Goal: Information Seeking & Learning: Find specific fact

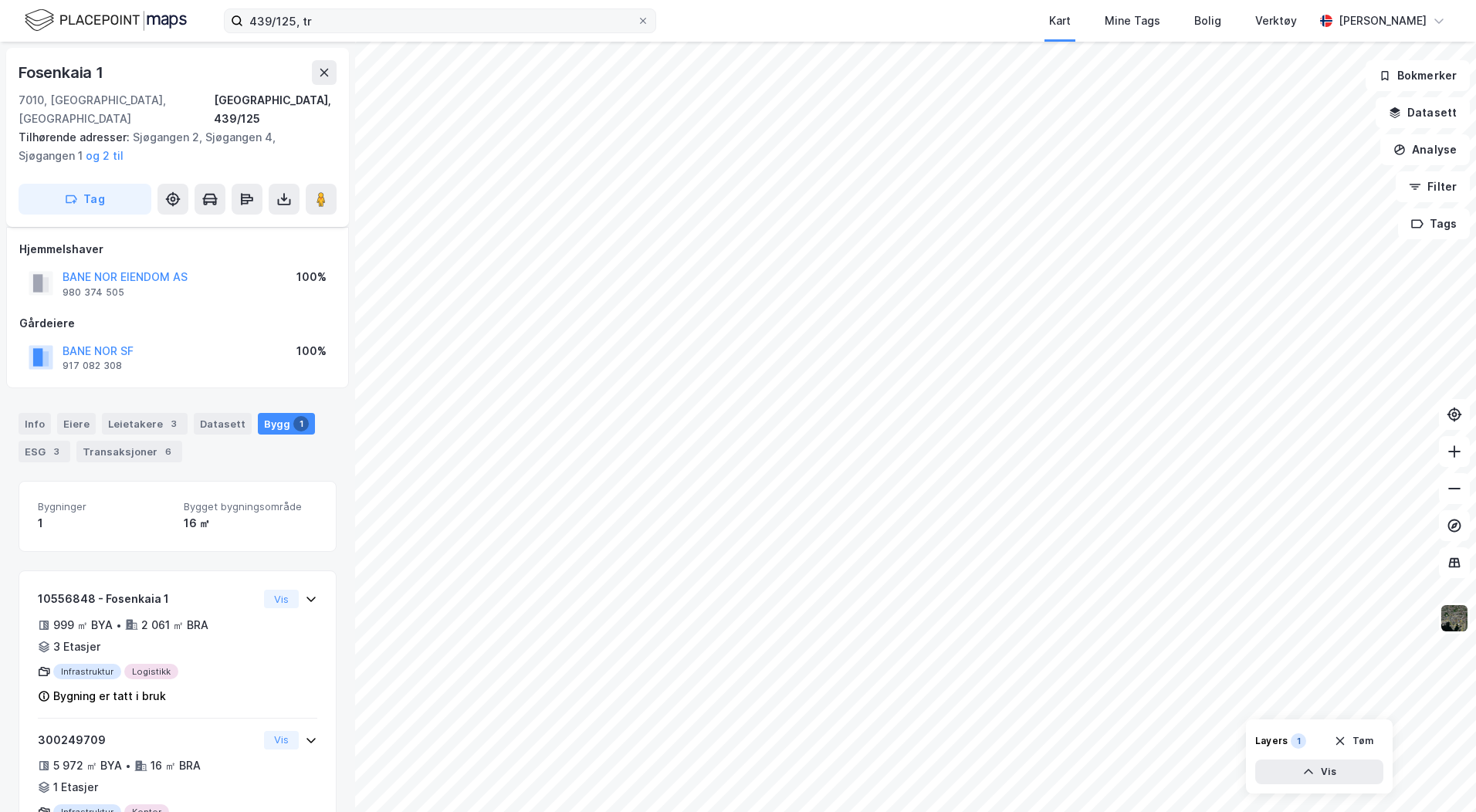
scroll to position [53, 0]
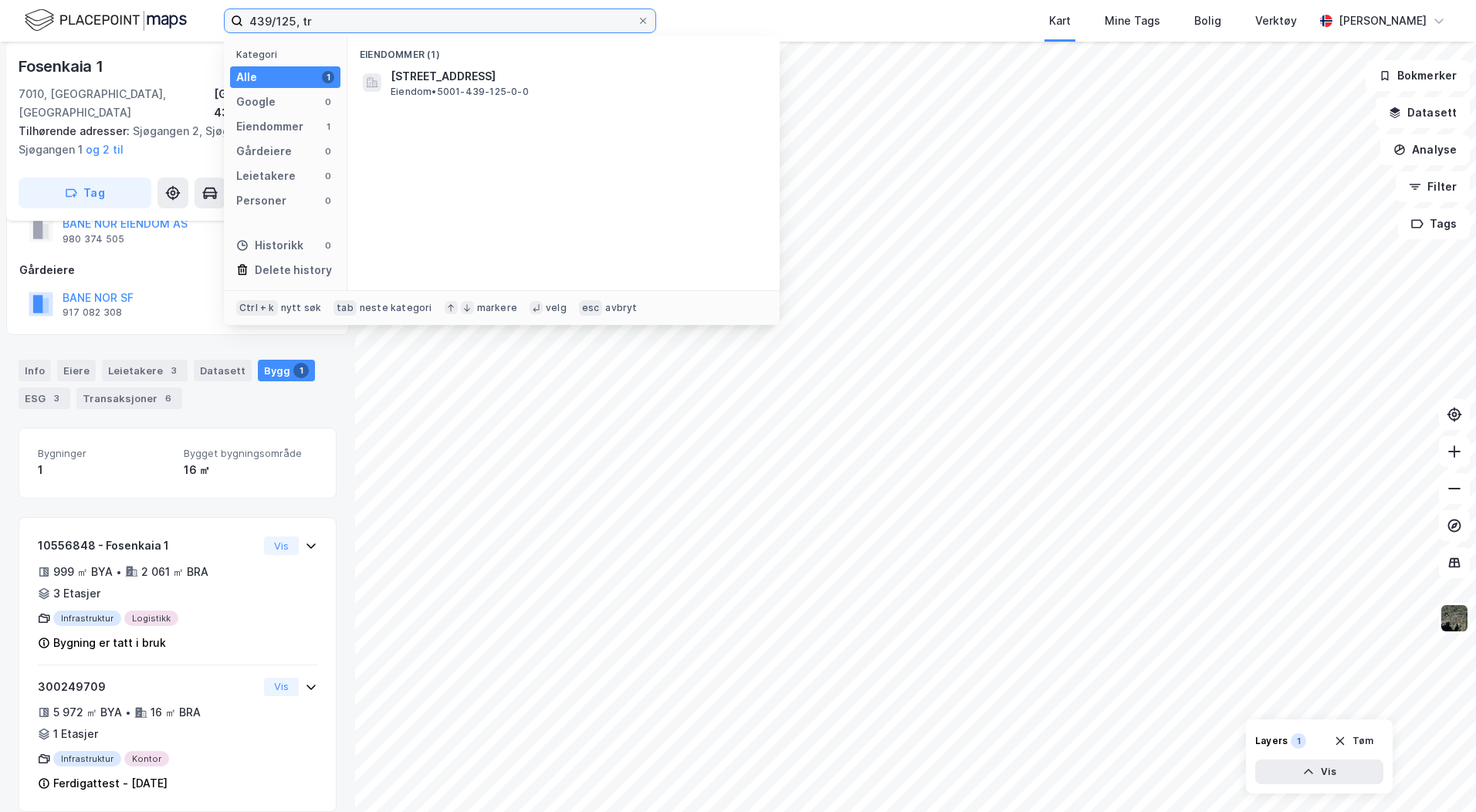
drag, startPoint x: 324, startPoint y: 23, endPoint x: 154, endPoint y: 15, distance: 170.2
click at [154, 15] on div "439/125, tr Kategori Alle 1 Google 0 Eiendommer 1 Gårdeiere 0 Leietakere 0 Pers…" at bounding box center [738, 21] width 1476 height 41
type input "122/525, [GEOGRAPHIC_DATA]"
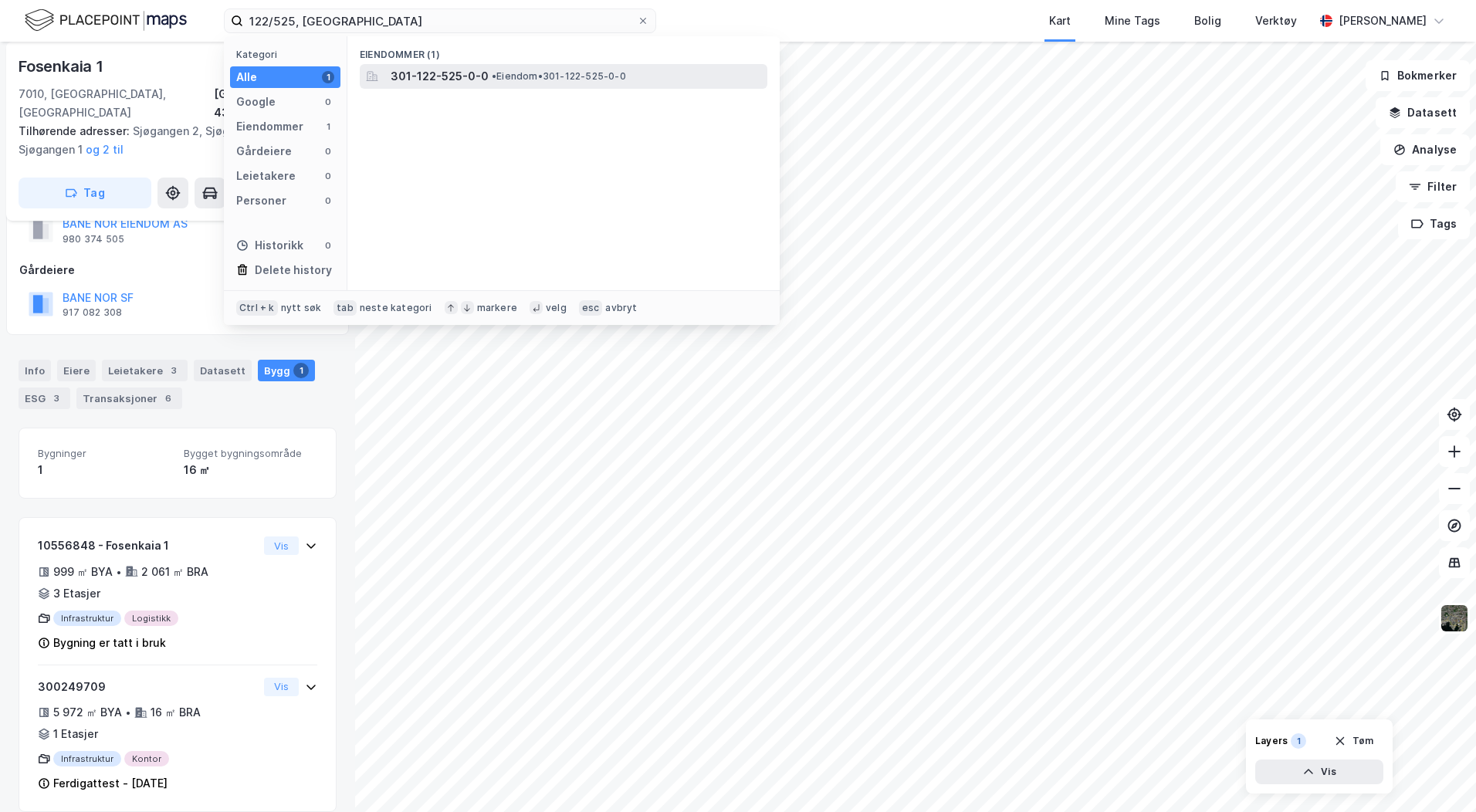
click at [432, 74] on span "301-122-525-0-0" at bounding box center [439, 76] width 98 height 19
